Goal: Transaction & Acquisition: Purchase product/service

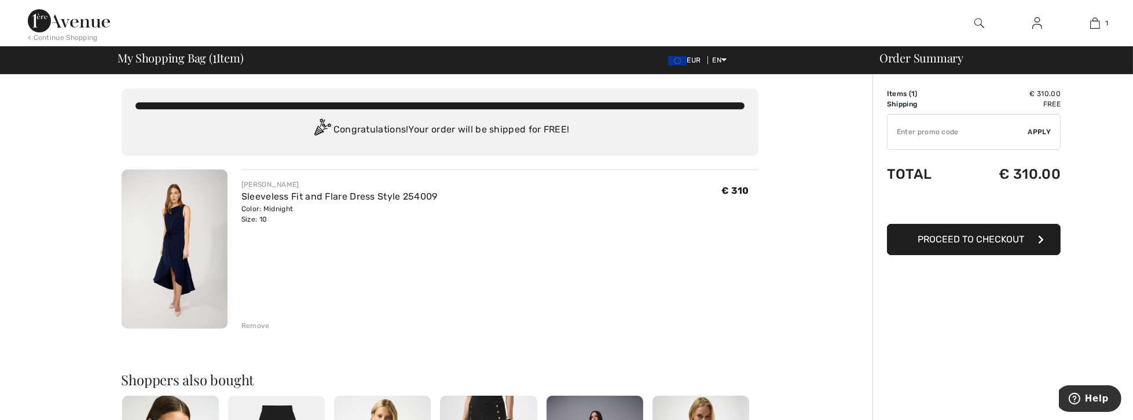
click at [95, 31] on img at bounding box center [69, 20] width 82 height 23
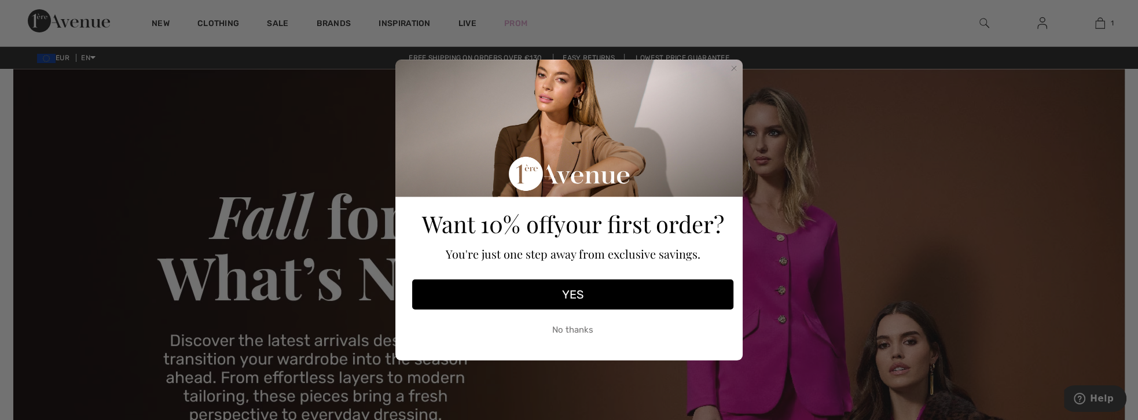
click at [570, 328] on button "No thanks" at bounding box center [572, 329] width 321 height 29
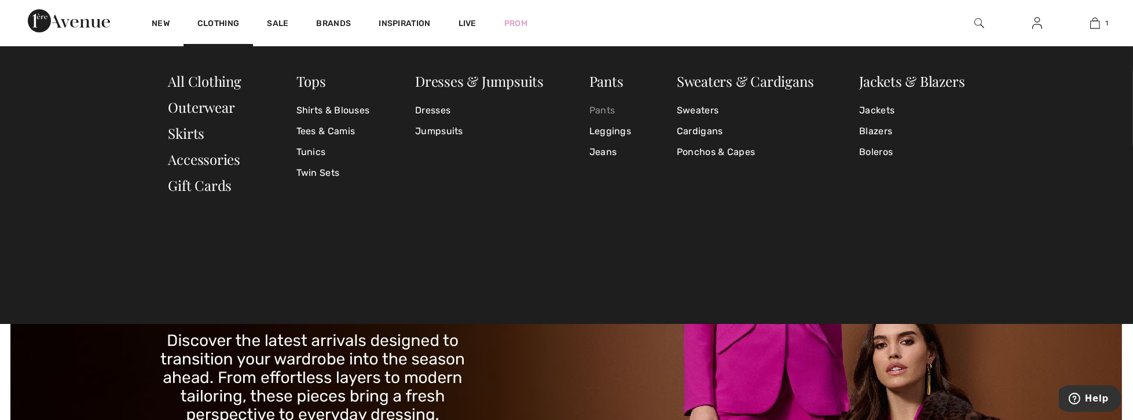
click at [605, 109] on link "Pants" at bounding box center [610, 110] width 42 height 21
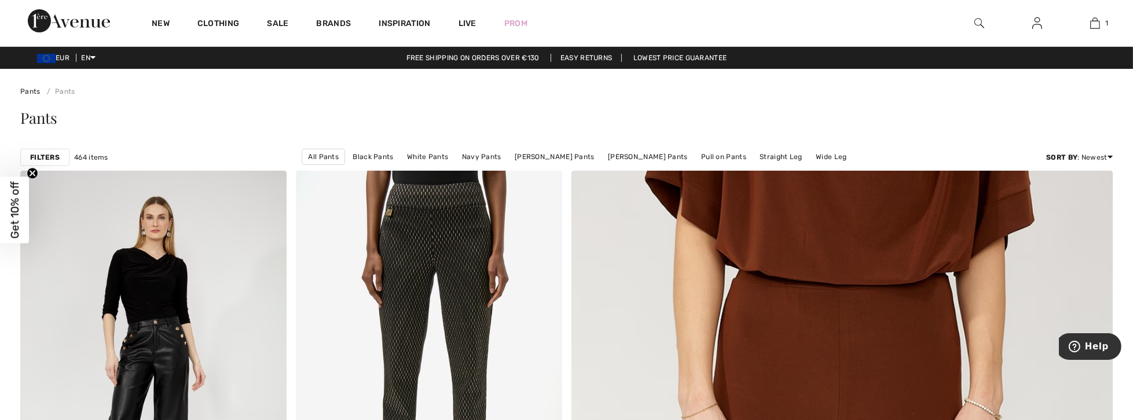
click at [47, 157] on strong "Filters" at bounding box center [45, 157] width 30 height 10
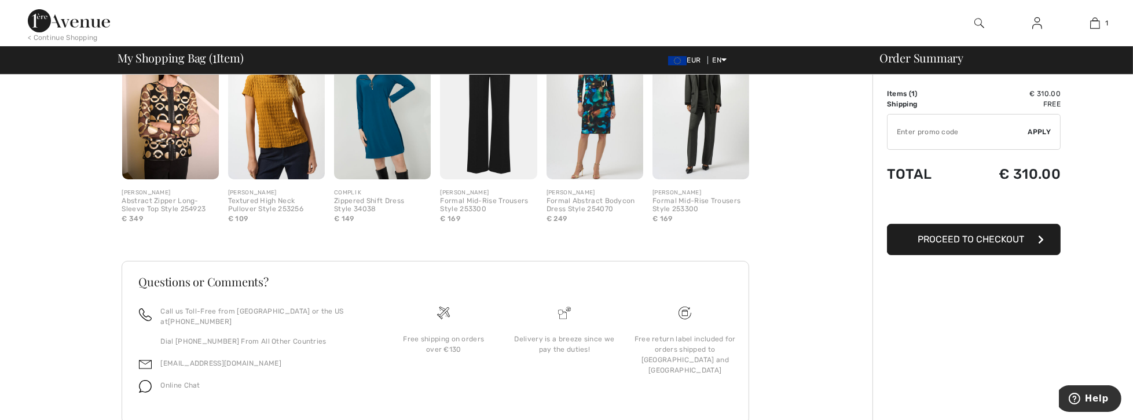
scroll to position [350, 0]
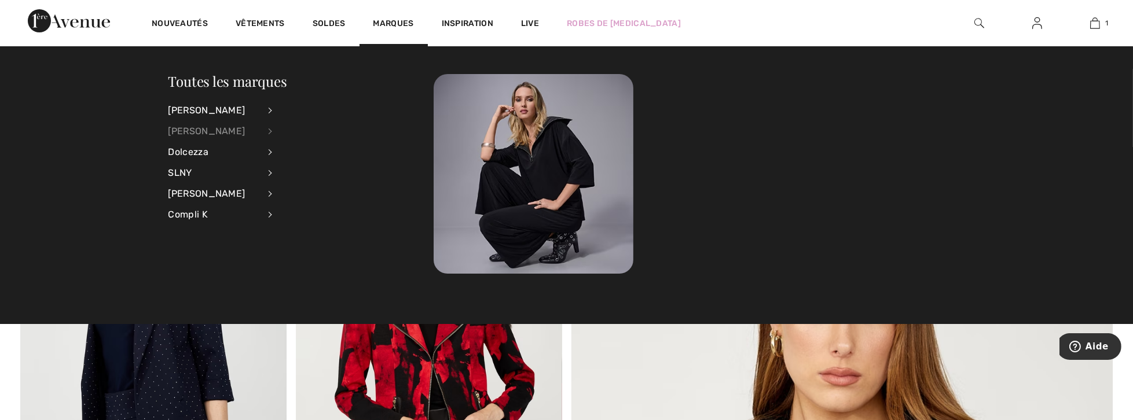
click at [200, 128] on div "[PERSON_NAME]" at bounding box center [213, 131] width 91 height 21
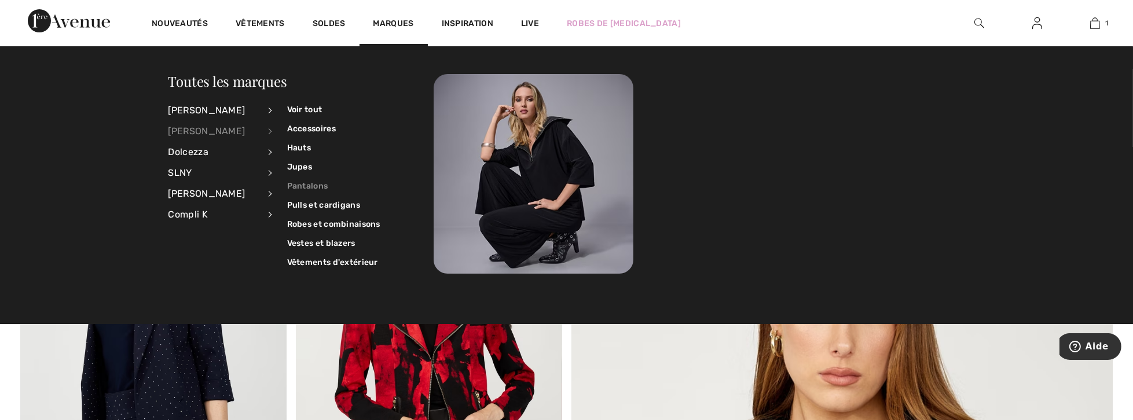
click at [298, 183] on link "Pantalons" at bounding box center [333, 186] width 93 height 19
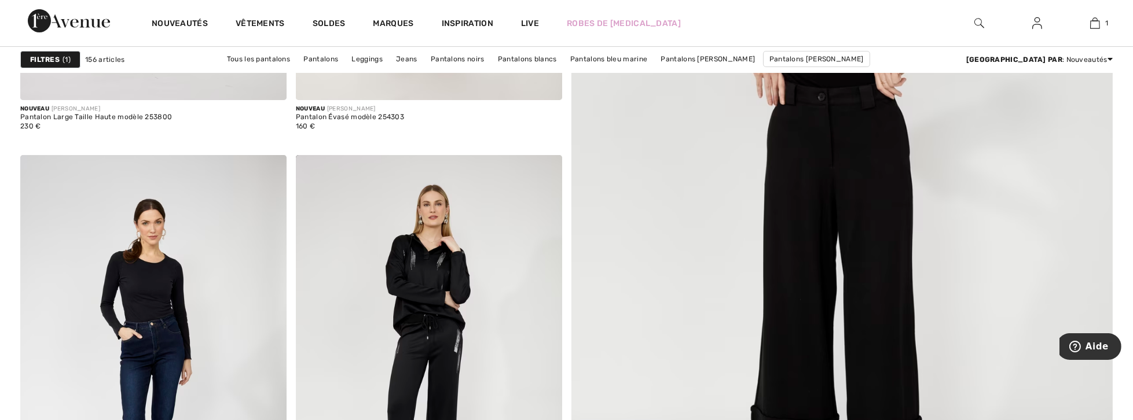
scroll to position [595, 0]
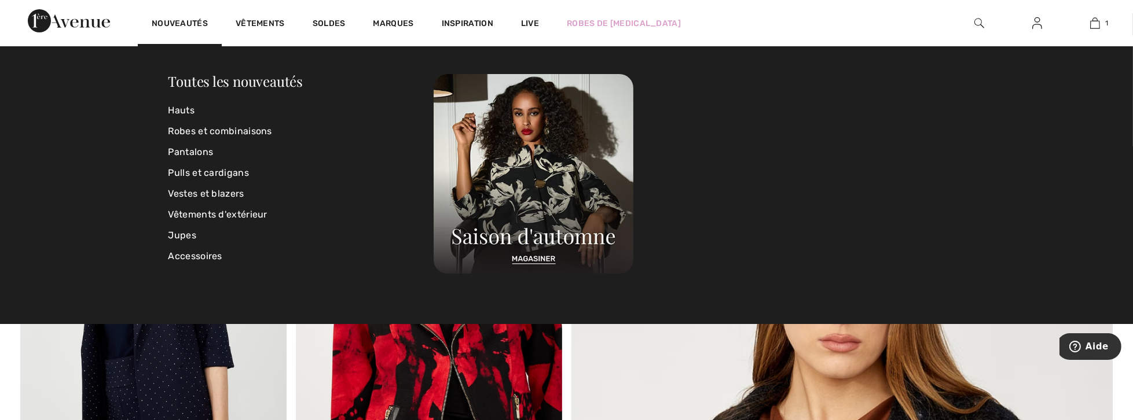
scroll to position [99, 0]
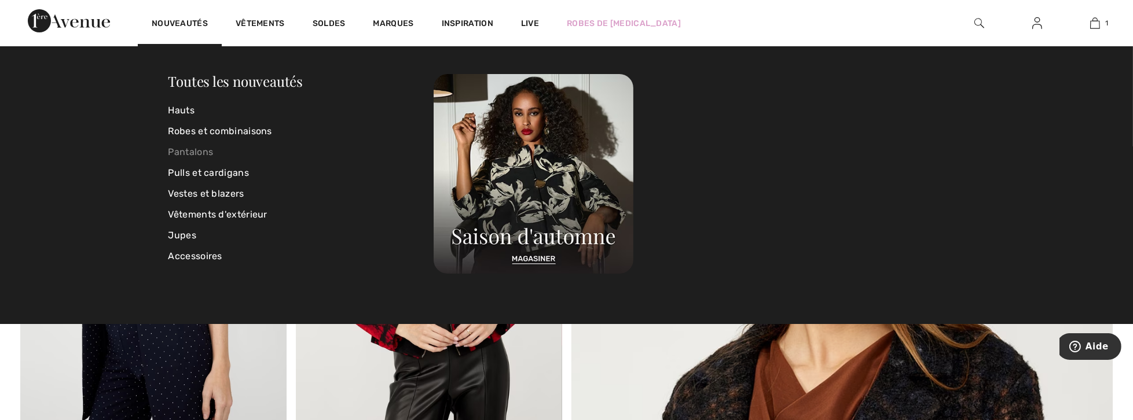
click at [197, 154] on link "Pantalons" at bounding box center [301, 152] width 266 height 21
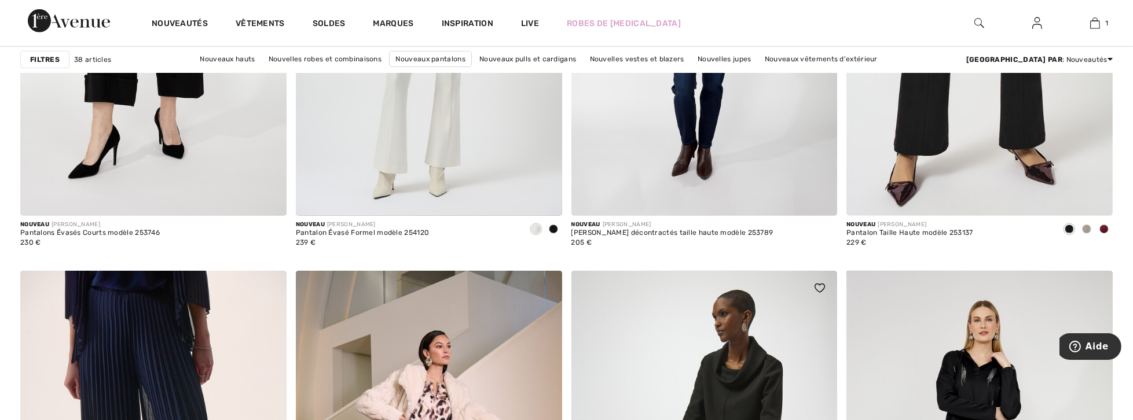
scroll to position [1488, 0]
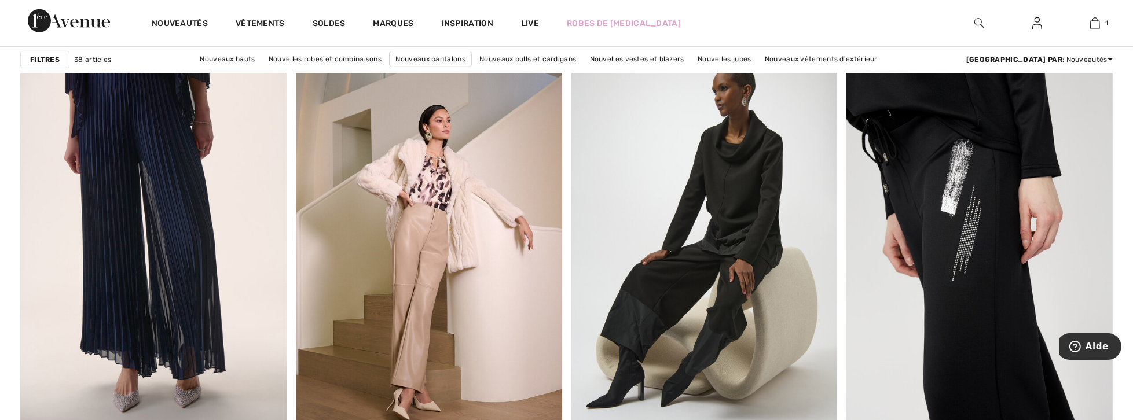
click at [997, 264] on img at bounding box center [979, 244] width 266 height 399
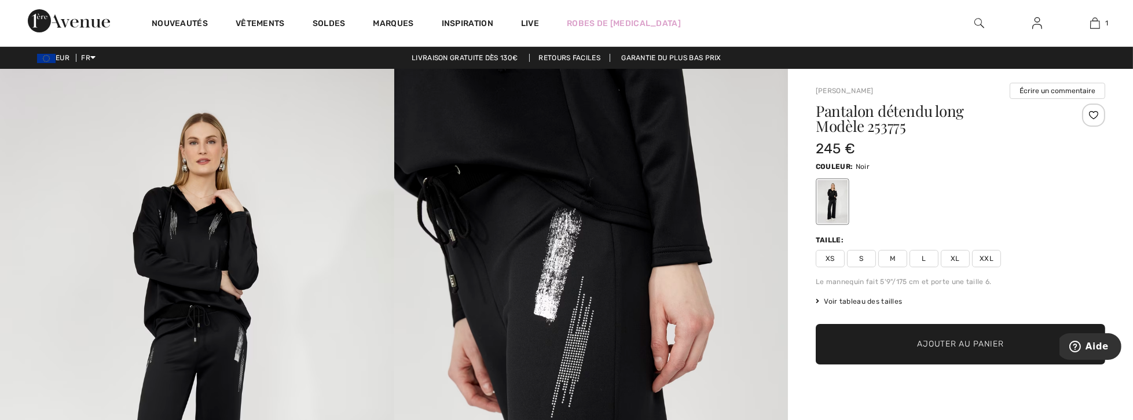
click at [923, 260] on span "L" at bounding box center [923, 258] width 29 height 17
click at [956, 346] on span "Ajouter au panier" at bounding box center [960, 345] width 86 height 12
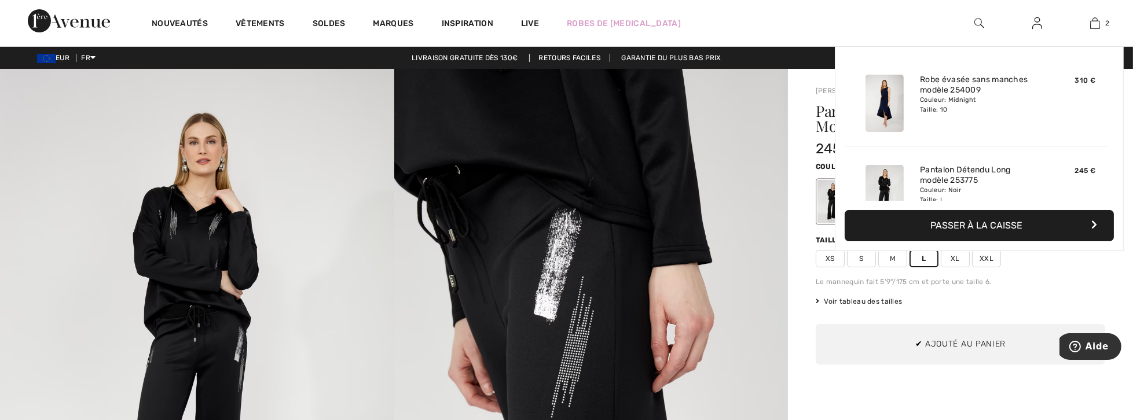
scroll to position [35, 0]
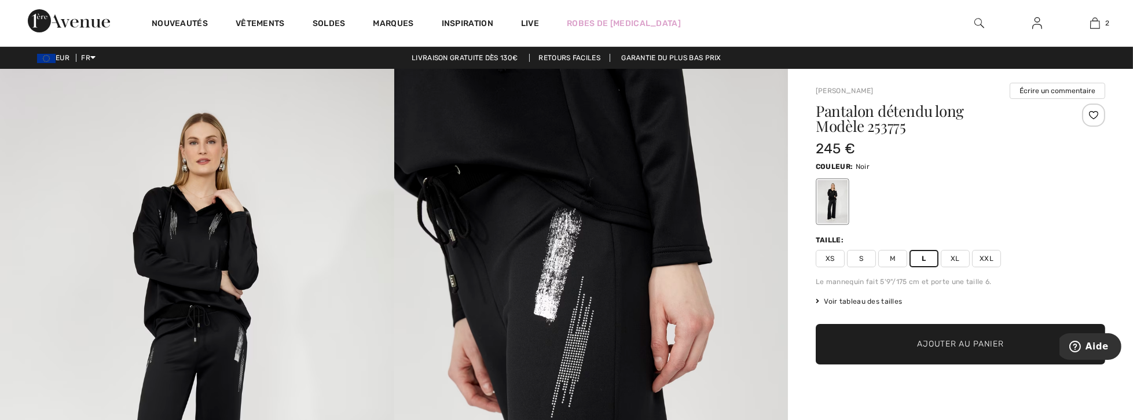
click at [996, 300] on div "Voir tableau des tailles Je ne peux pas trouver ma taille Choisir taille XS S M…" at bounding box center [960, 301] width 289 height 10
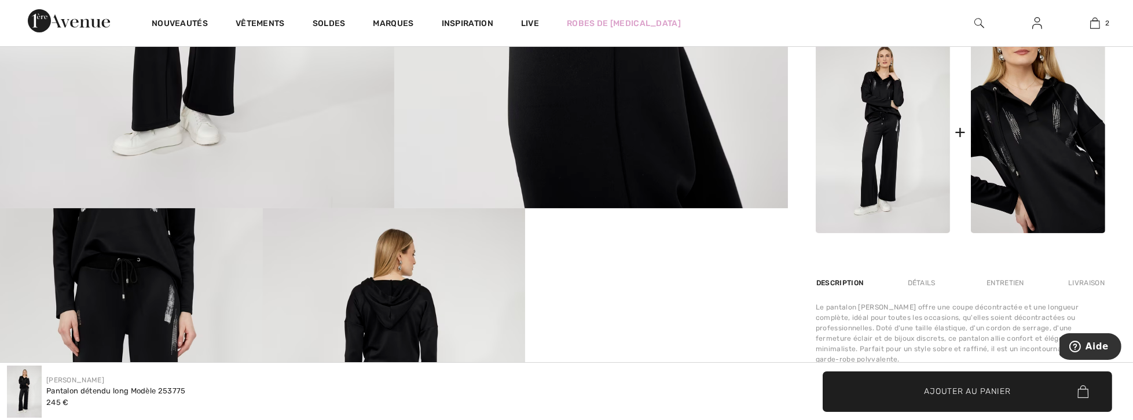
scroll to position [562, 0]
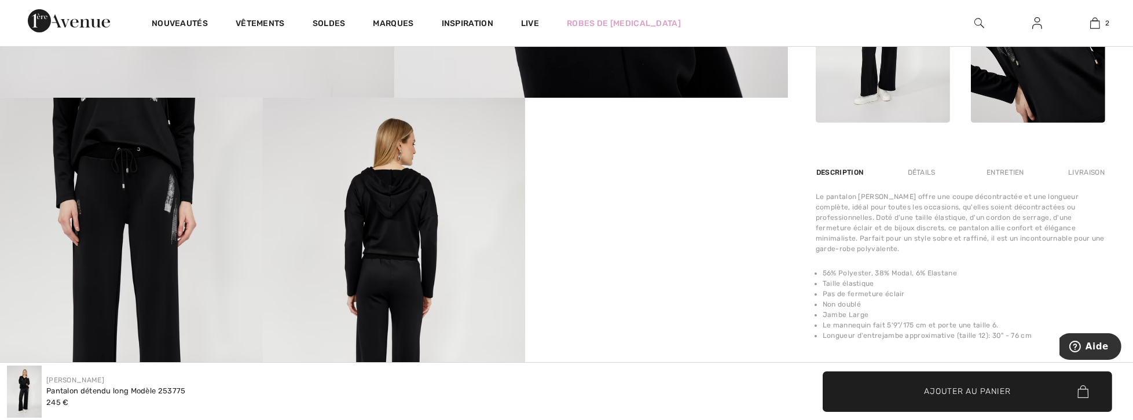
click at [1040, 91] on img at bounding box center [1038, 22] width 134 height 202
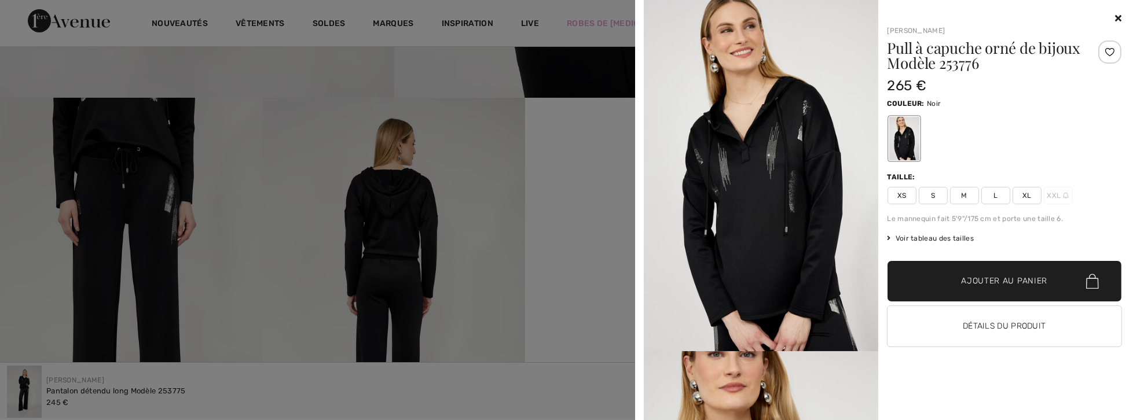
click at [966, 197] on span "M" at bounding box center [964, 195] width 29 height 17
click at [968, 284] on span "Ajouter au panier" at bounding box center [1004, 282] width 86 height 12
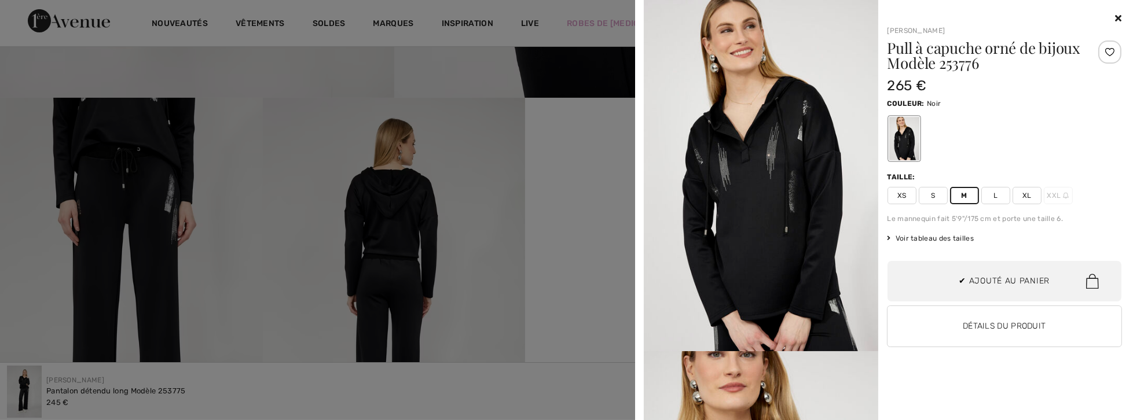
scroll to position [125, 0]
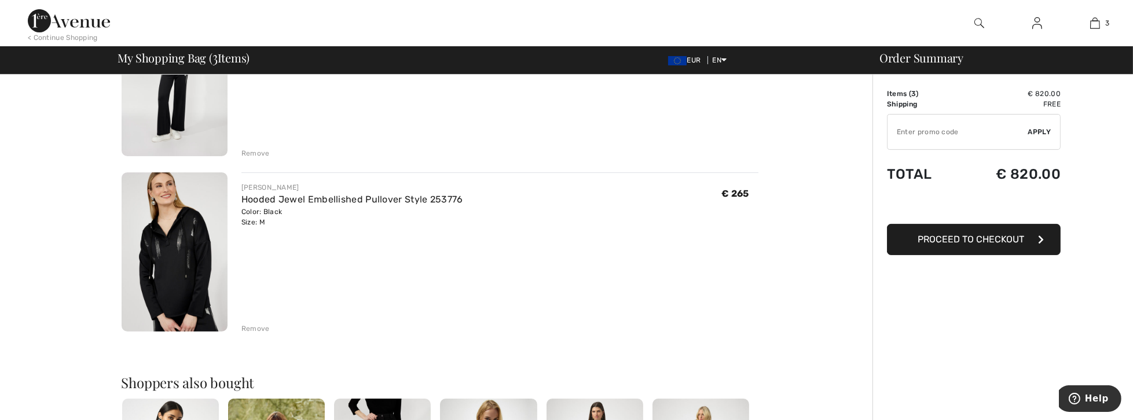
scroll to position [430, 0]
